Goal: Information Seeking & Learning: Learn about a topic

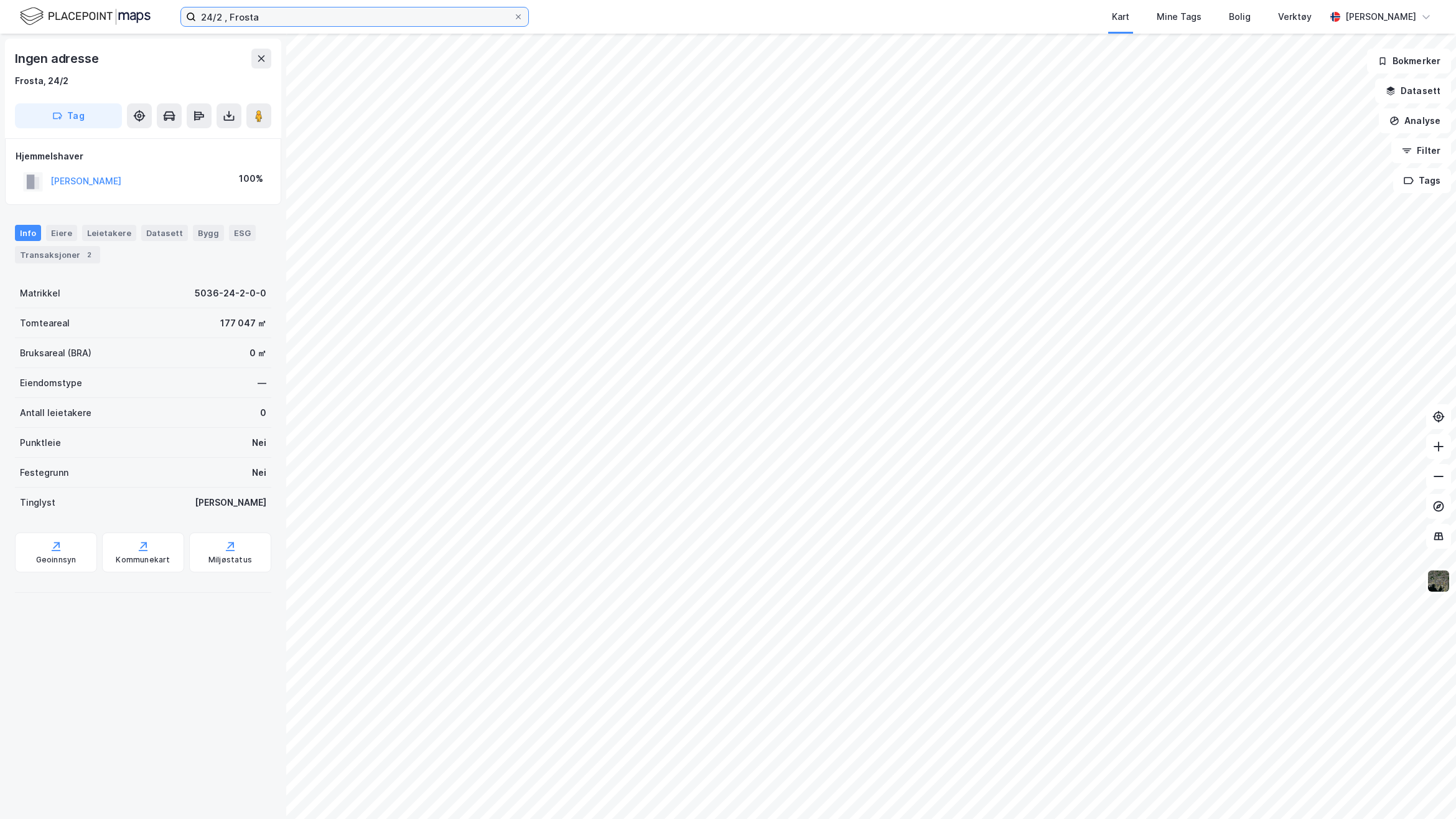
drag, startPoint x: 265, startPoint y: 15, endPoint x: 164, endPoint y: 13, distance: 101.0
click at [164, 13] on div "24/2 , Frosta Kart Mine Tags Bolig Verktøy [PERSON_NAME]" at bounding box center [728, 17] width 1456 height 34
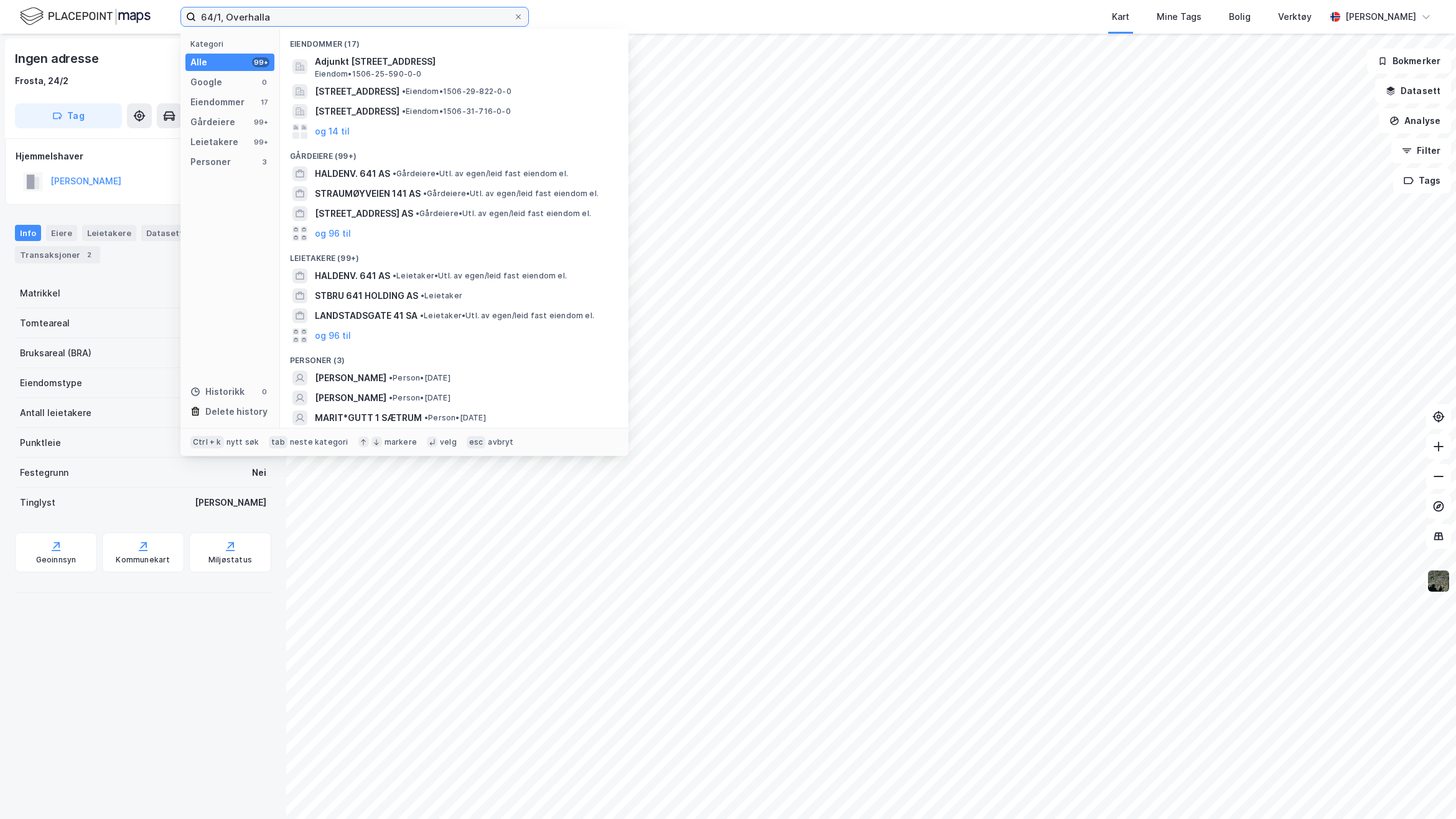
type input "64/1, Overhalla"
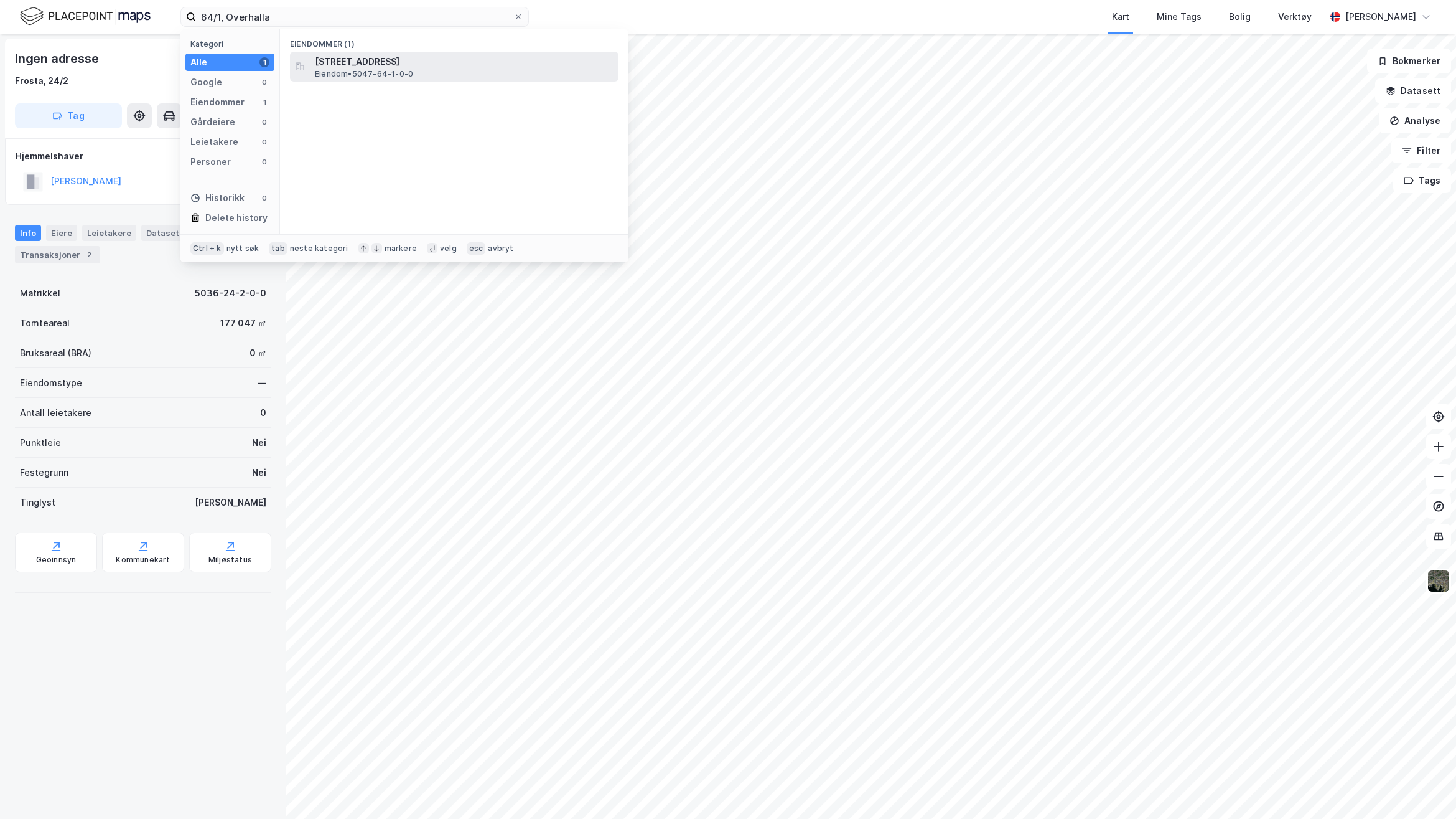
click at [449, 67] on span "[STREET_ADDRESS]" at bounding box center [464, 61] width 298 height 15
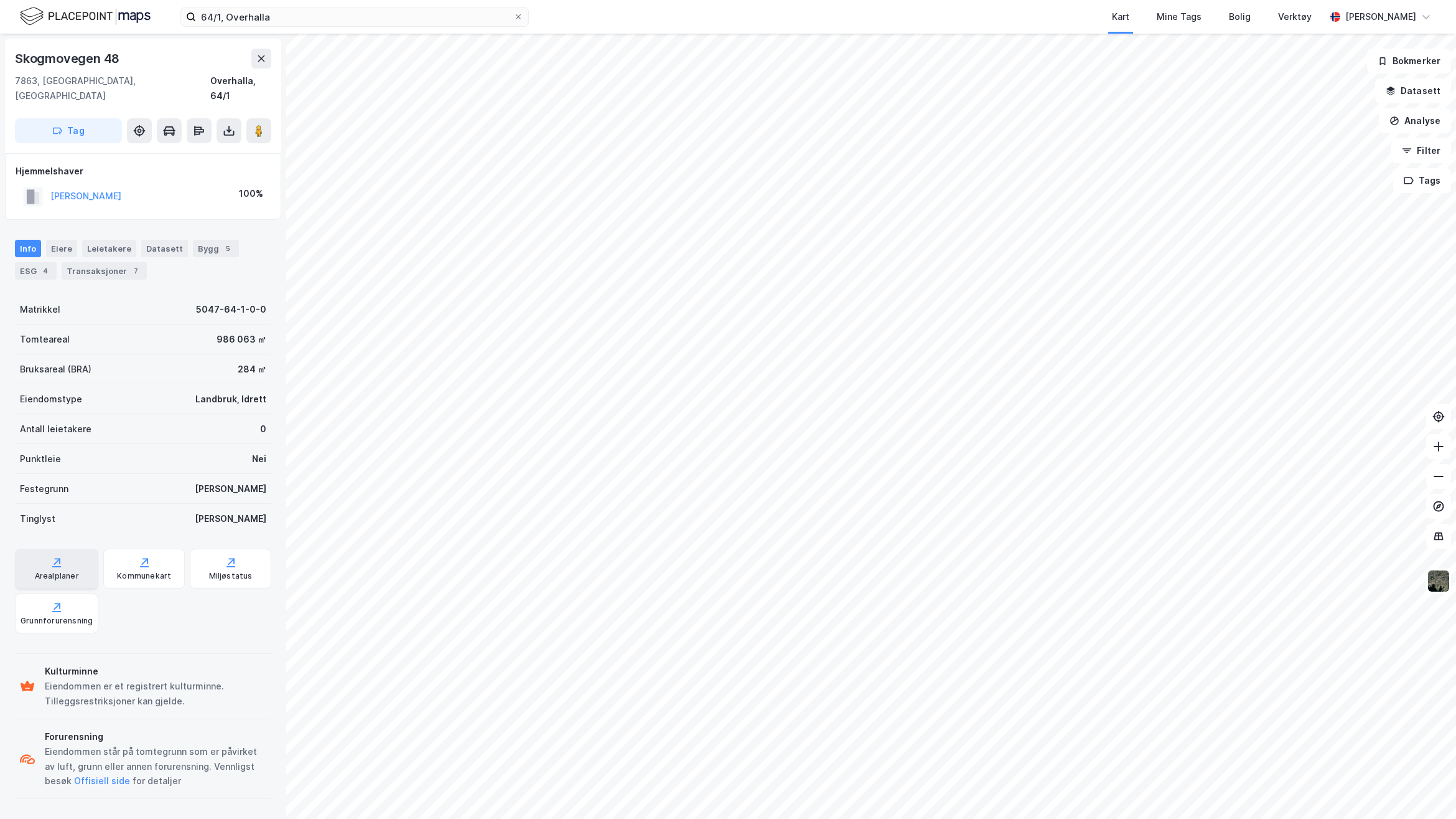
click at [30, 556] on div "Arealplaner" at bounding box center [56, 568] width 84 height 40
click at [1438, 154] on button "Filter" at bounding box center [1421, 150] width 60 height 25
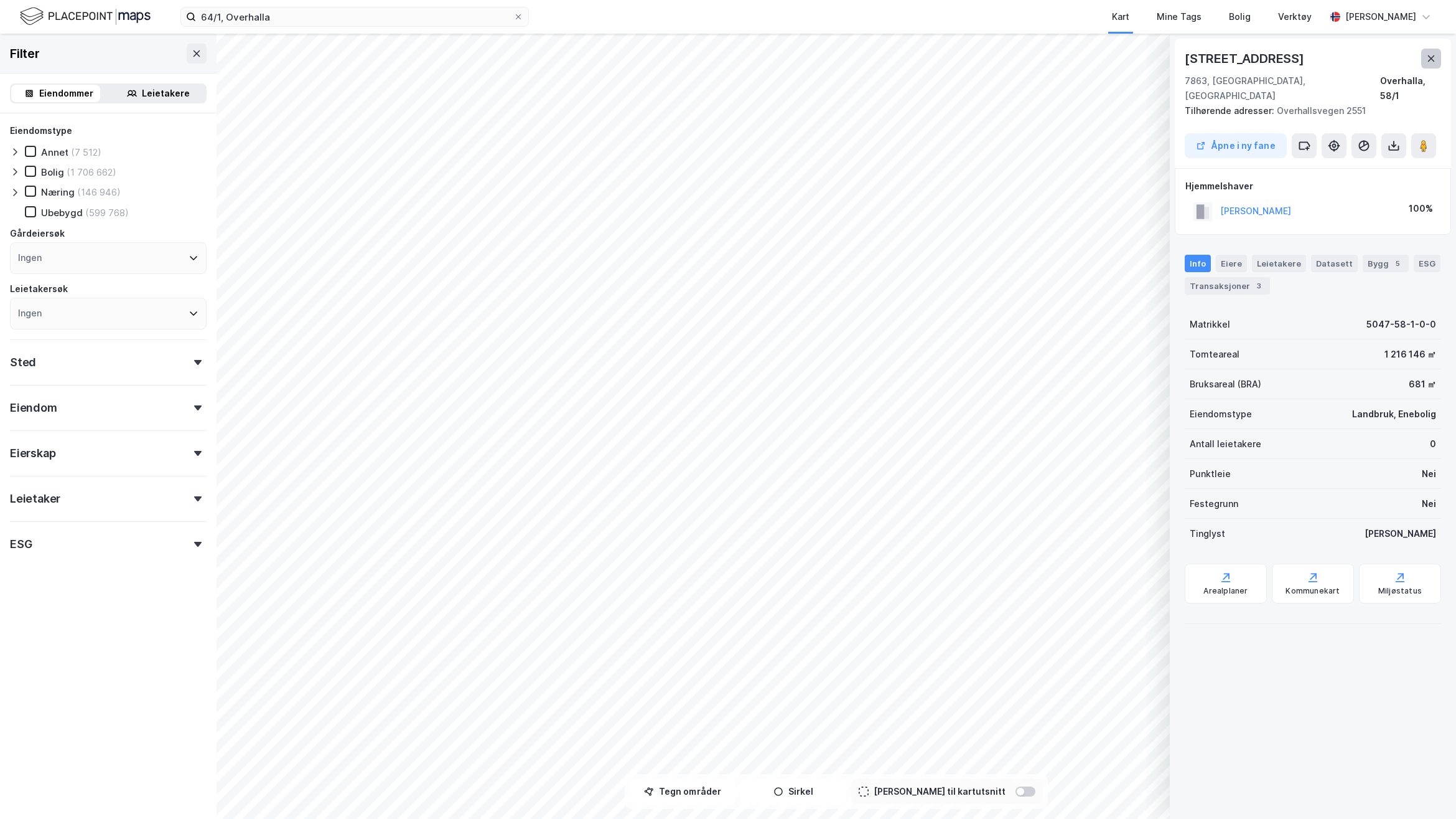
click at [1433, 59] on icon at bounding box center [1431, 58] width 10 height 10
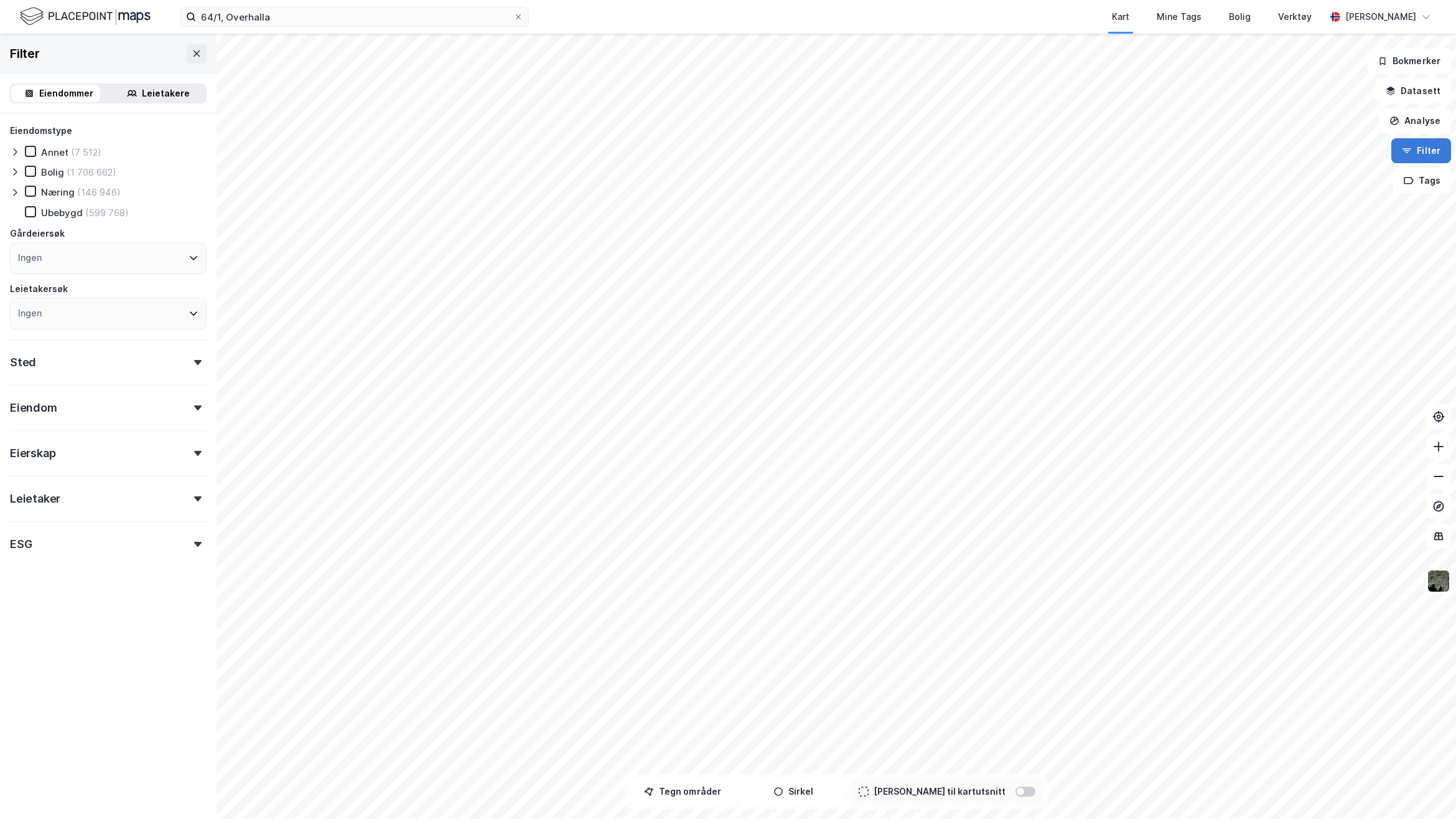
click at [1421, 156] on button "Filter" at bounding box center [1421, 150] width 60 height 25
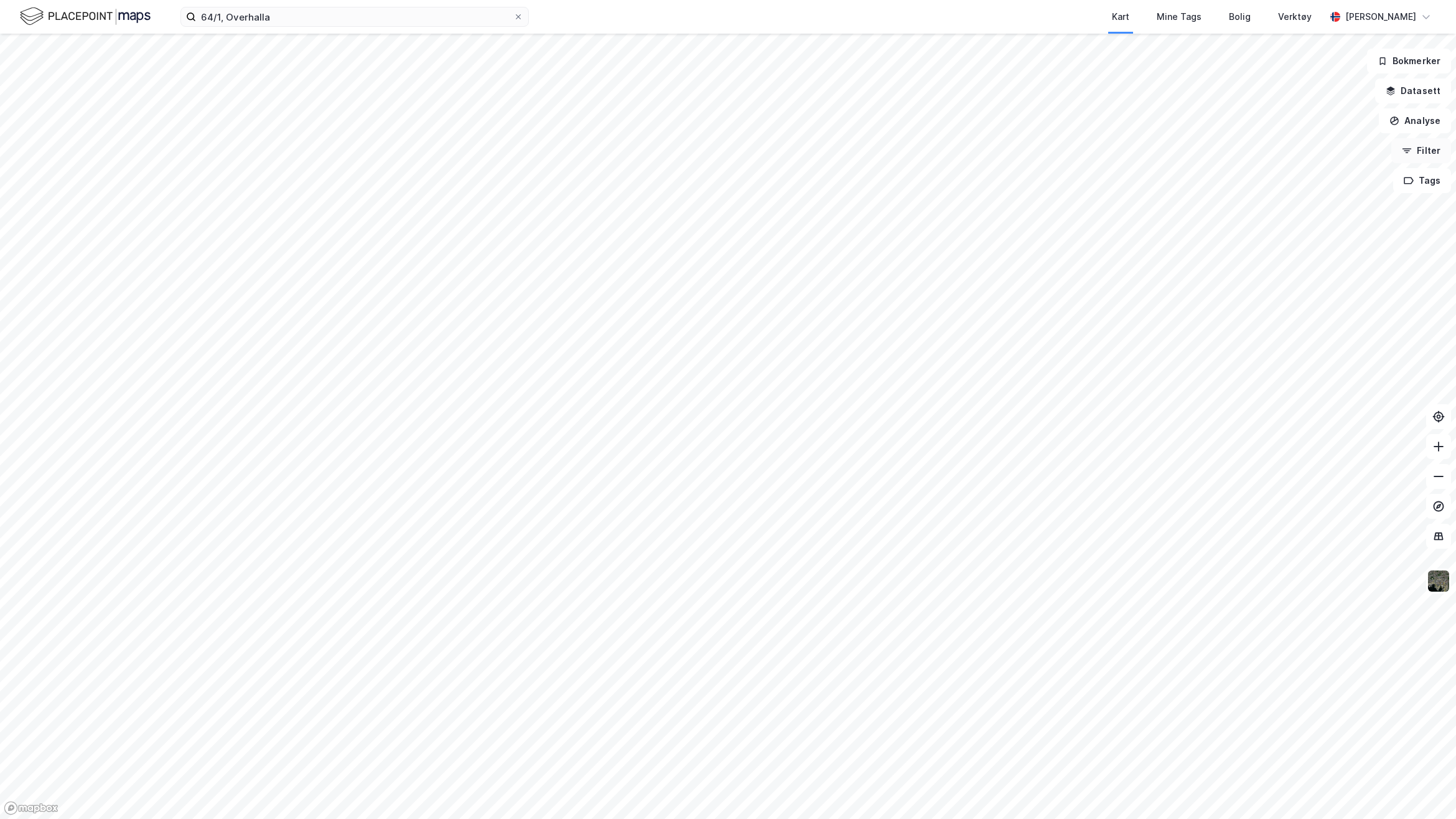
click at [1421, 156] on button "Filter" at bounding box center [1421, 150] width 60 height 25
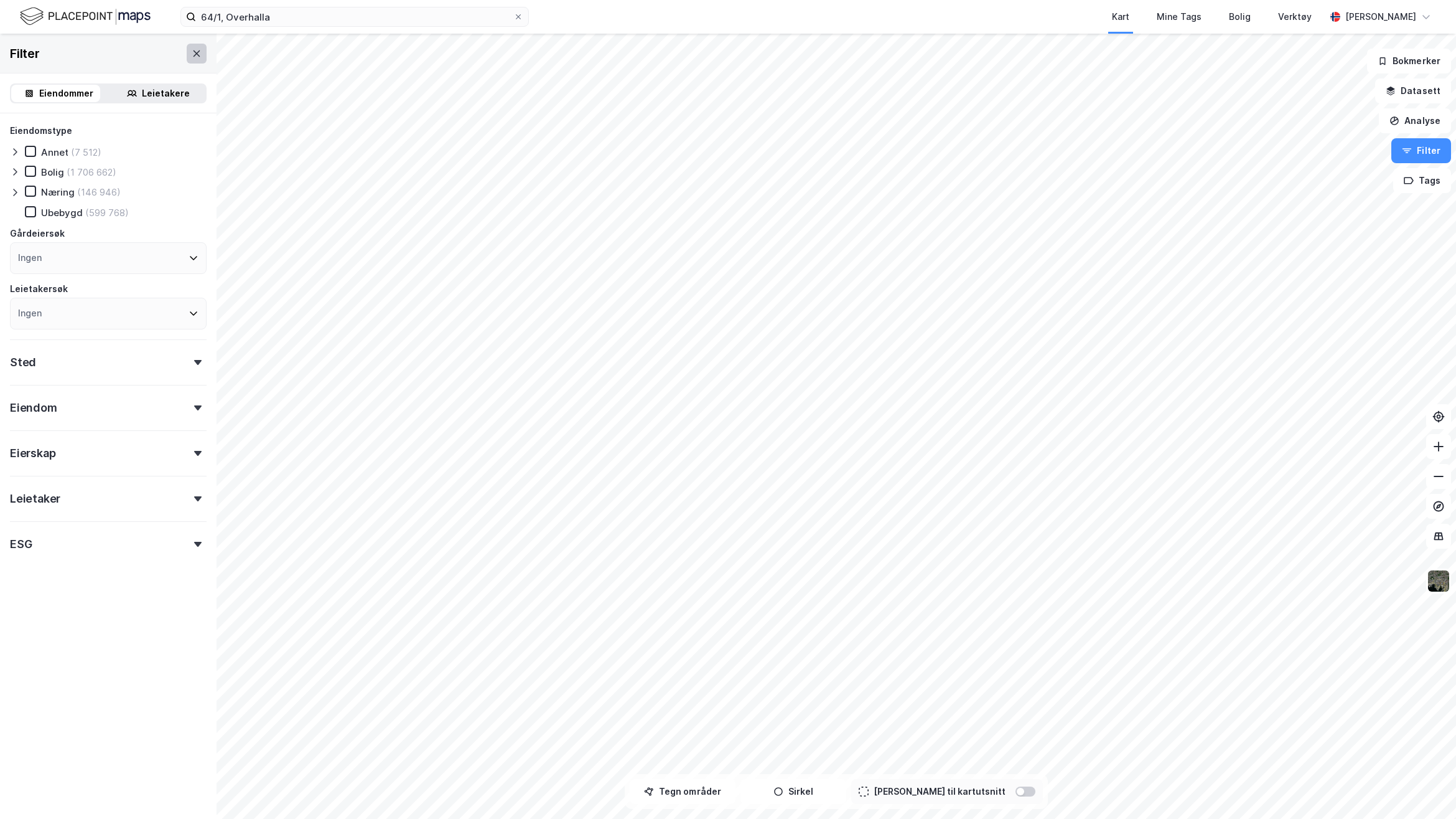
click at [192, 56] on icon at bounding box center [197, 53] width 10 height 10
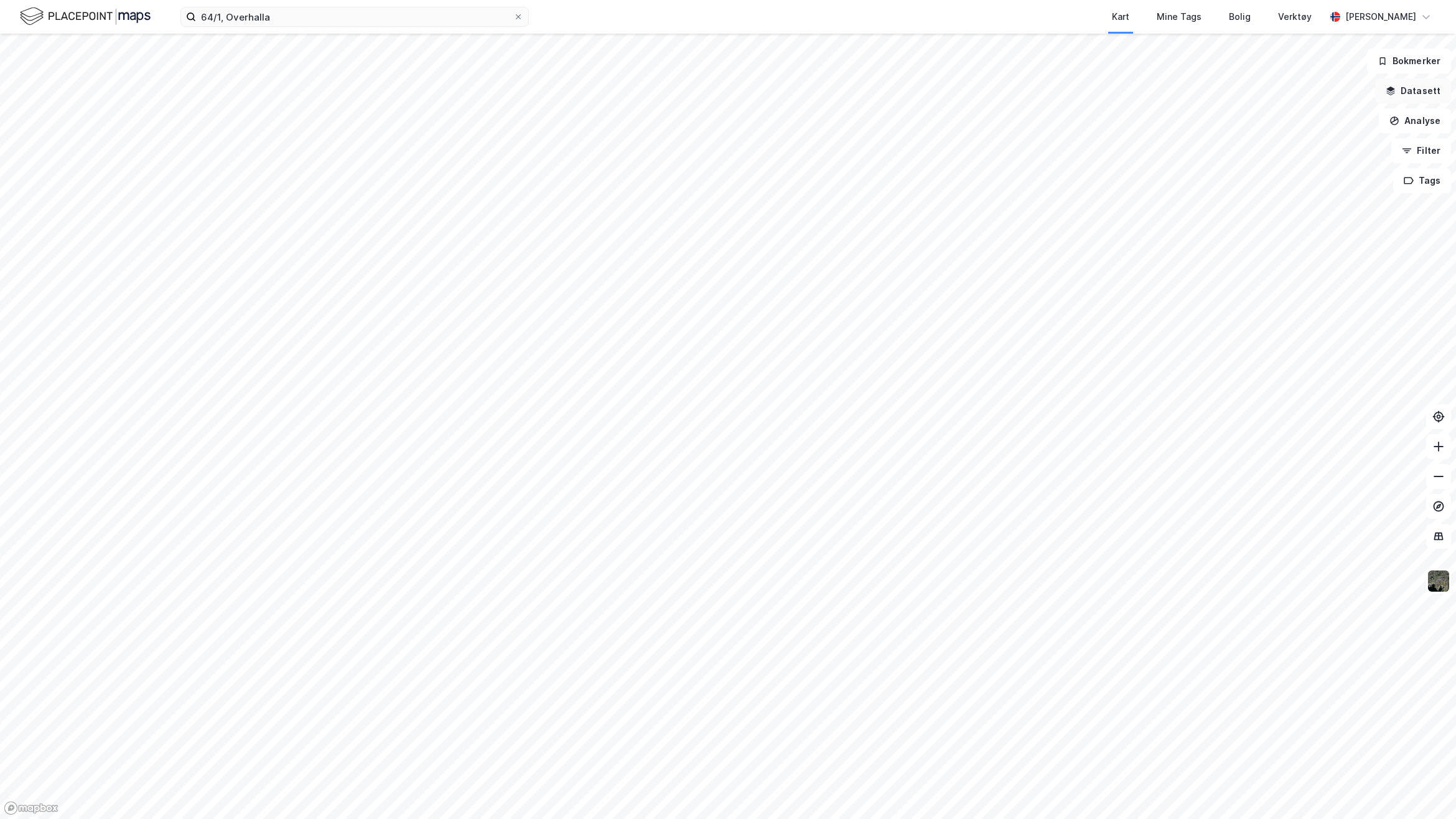
click at [1420, 96] on button "Datasett" at bounding box center [1413, 91] width 76 height 25
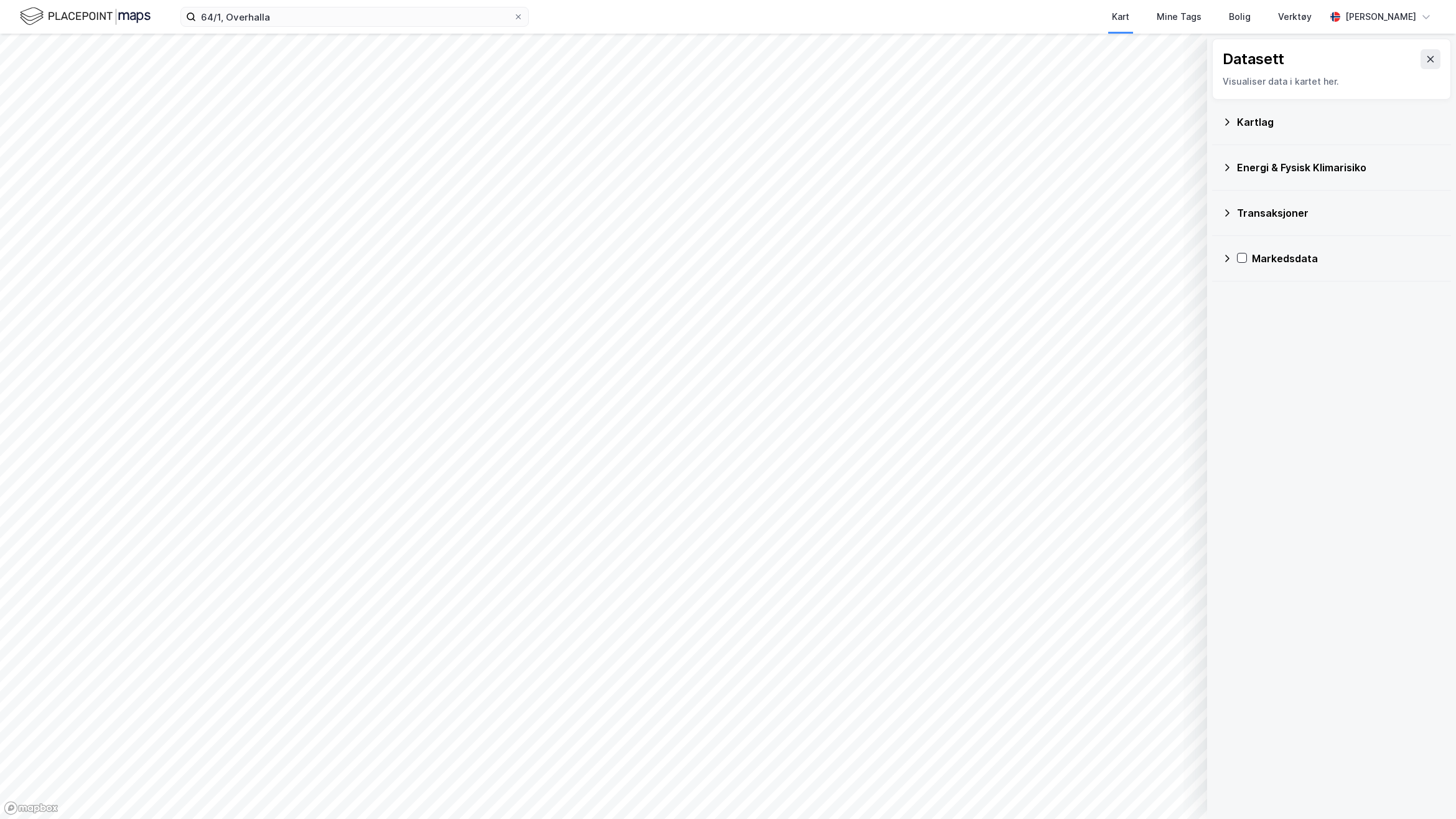
click at [1271, 119] on div "Kartlag" at bounding box center [1339, 122] width 204 height 15
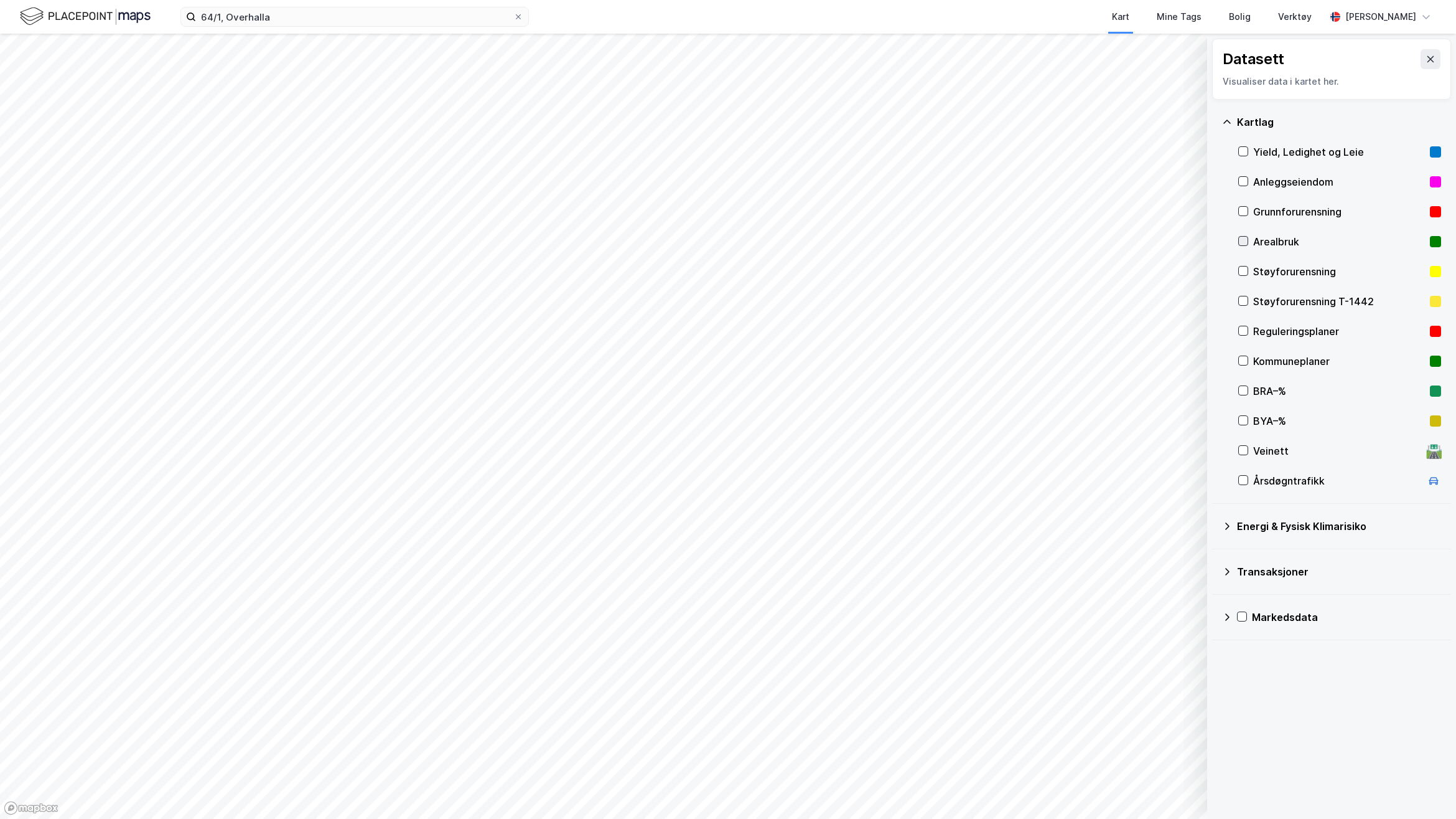
click at [1239, 237] on icon at bounding box center [1243, 241] width 8 height 8
click at [1246, 291] on div "Støyforurensning T-1442" at bounding box center [1339, 301] width 203 height 30
click at [1241, 327] on icon at bounding box center [1243, 330] width 8 height 8
click at [395, 24] on input "64/1, Overhalla" at bounding box center [355, 17] width 317 height 19
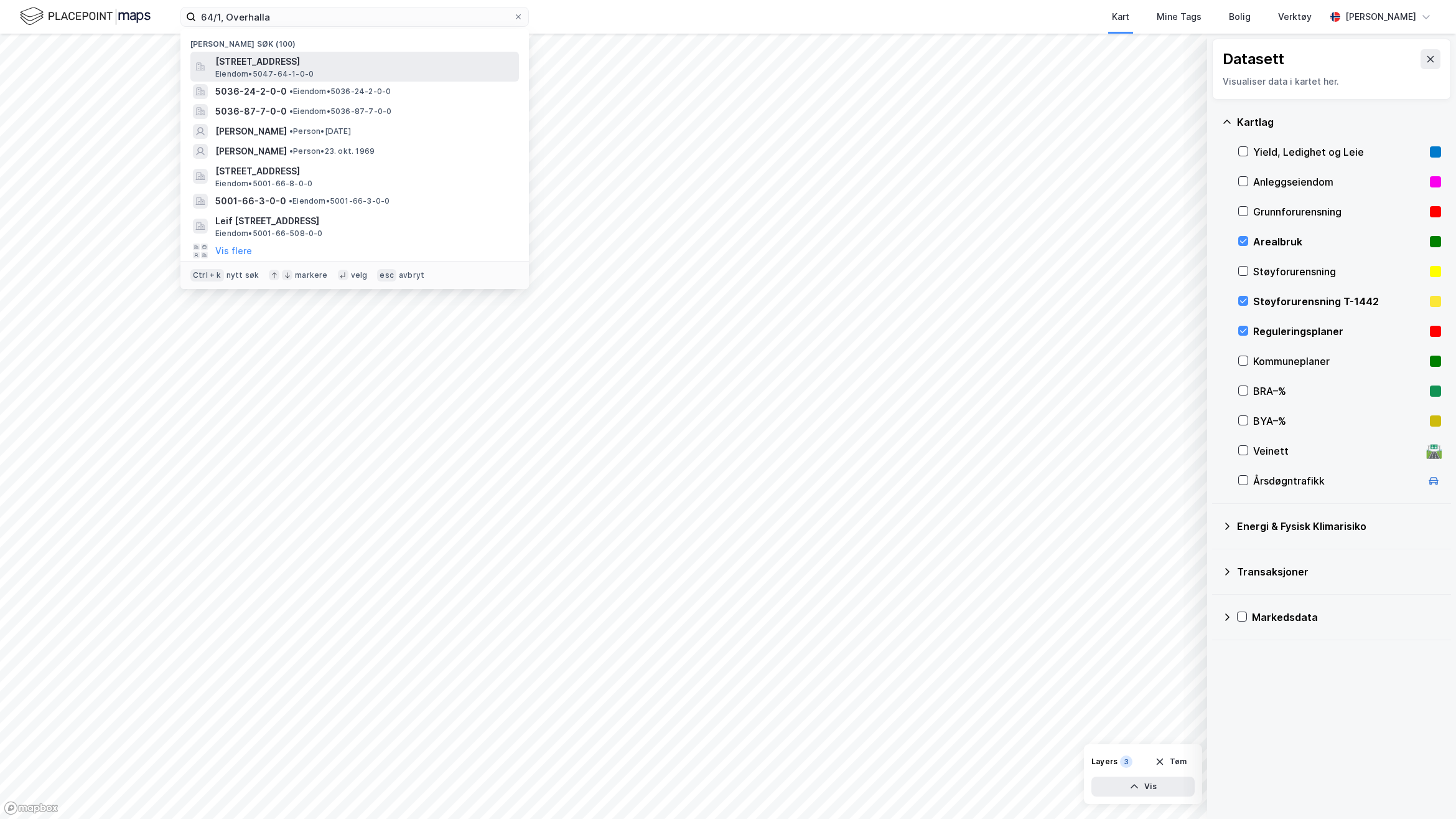
click at [343, 57] on span "[STREET_ADDRESS]" at bounding box center [364, 61] width 298 height 15
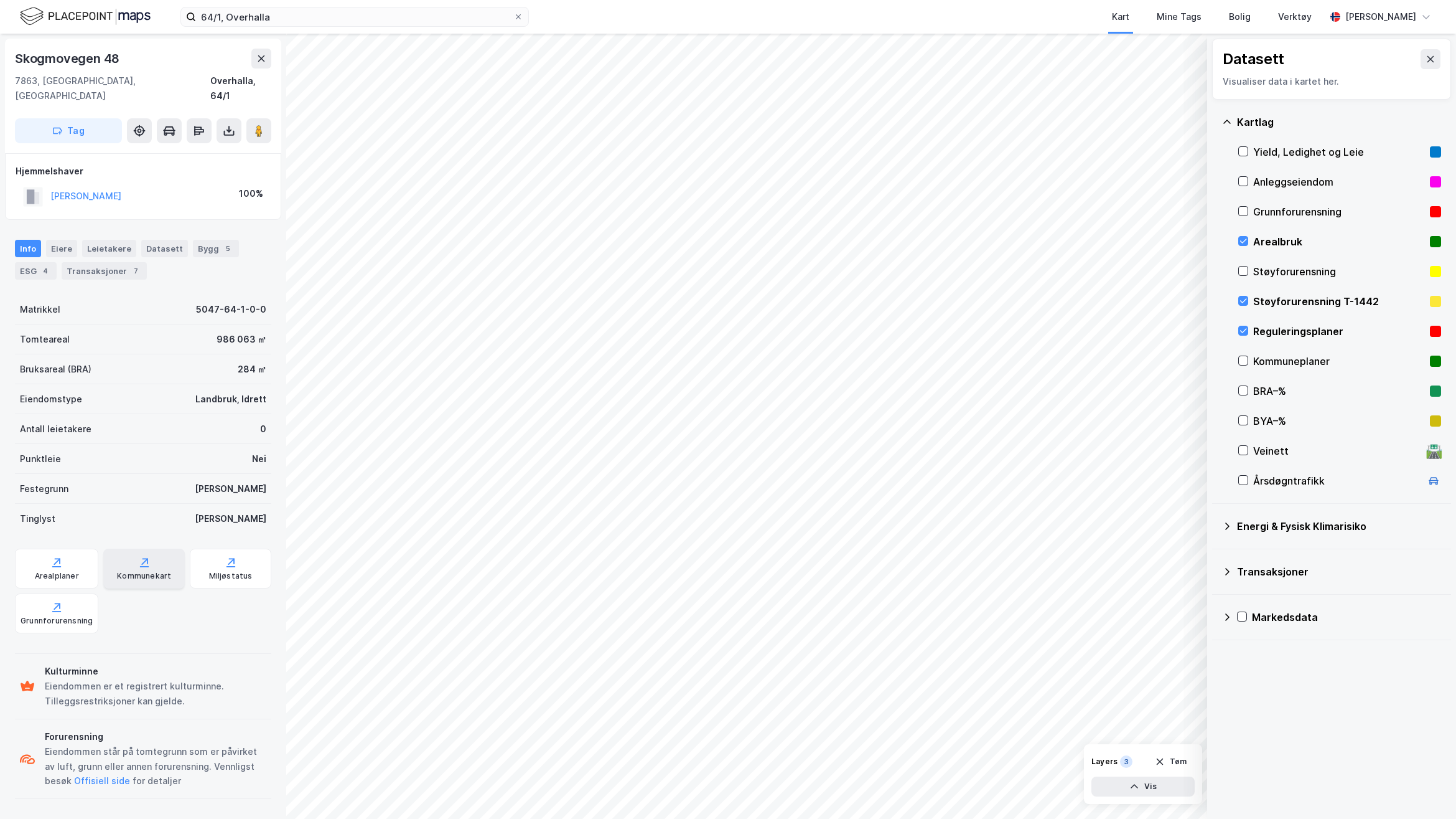
click at [117, 571] on div "Kommunekart" at bounding box center [144, 576] width 54 height 10
